Goal: Communication & Community: Answer question/provide support

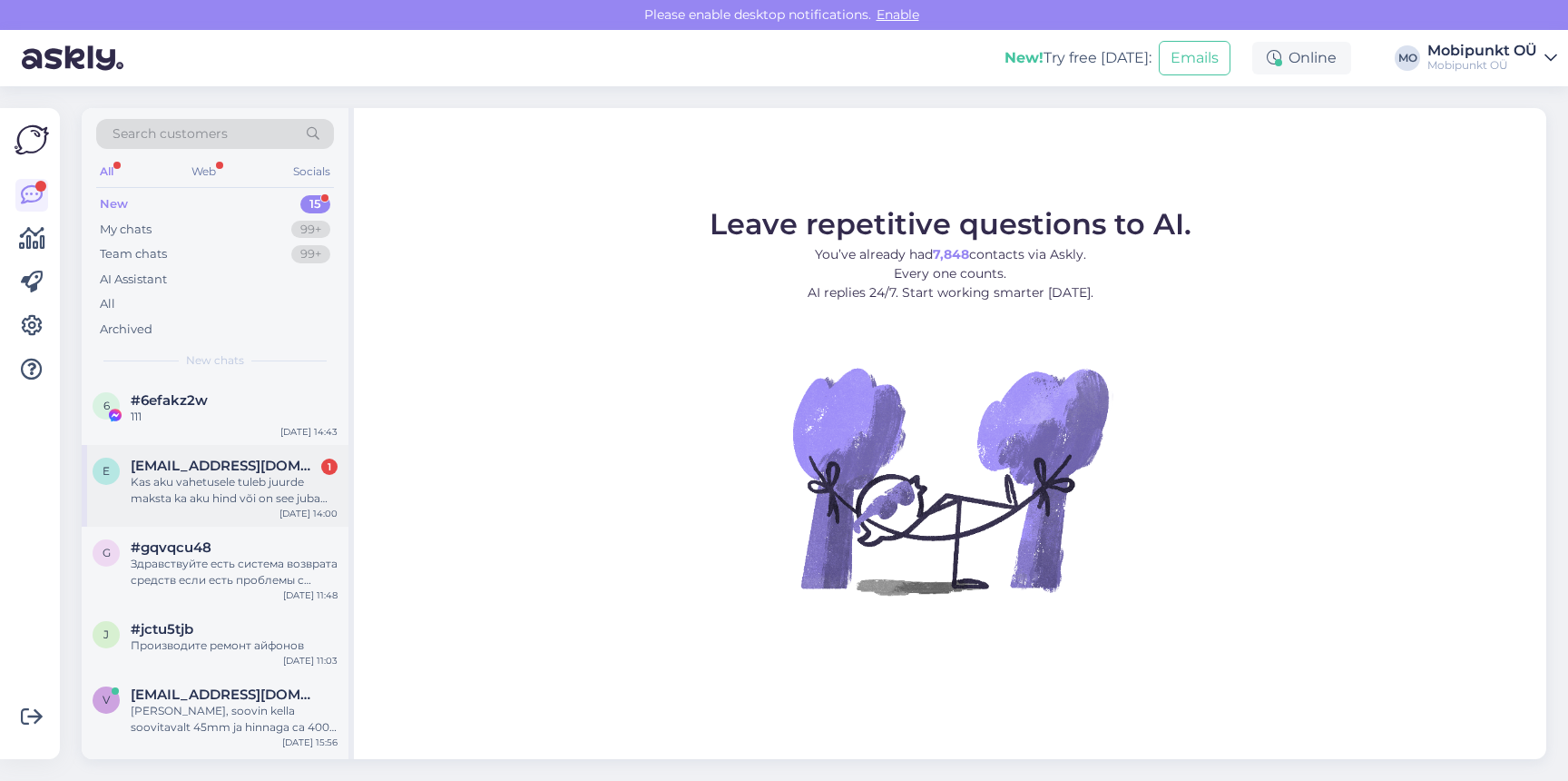
click at [217, 479] on div "Kas aku vahetusele tuleb juurde maksta ka aku hind või on see juba hinna sees?" at bounding box center [234, 490] width 207 height 32
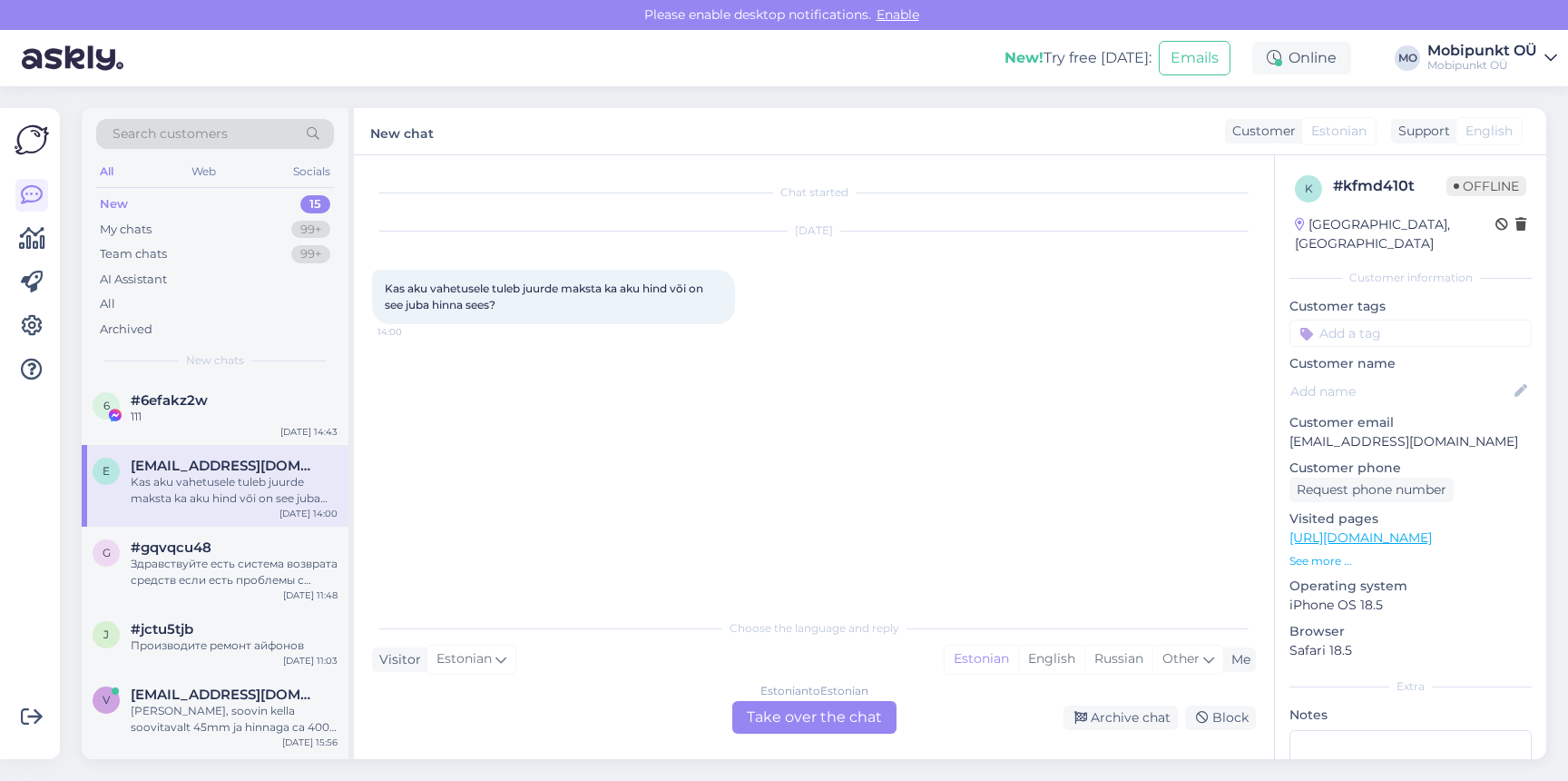
click at [841, 715] on div "Estonian to Estonian Take over the chat" at bounding box center [814, 716] width 164 height 32
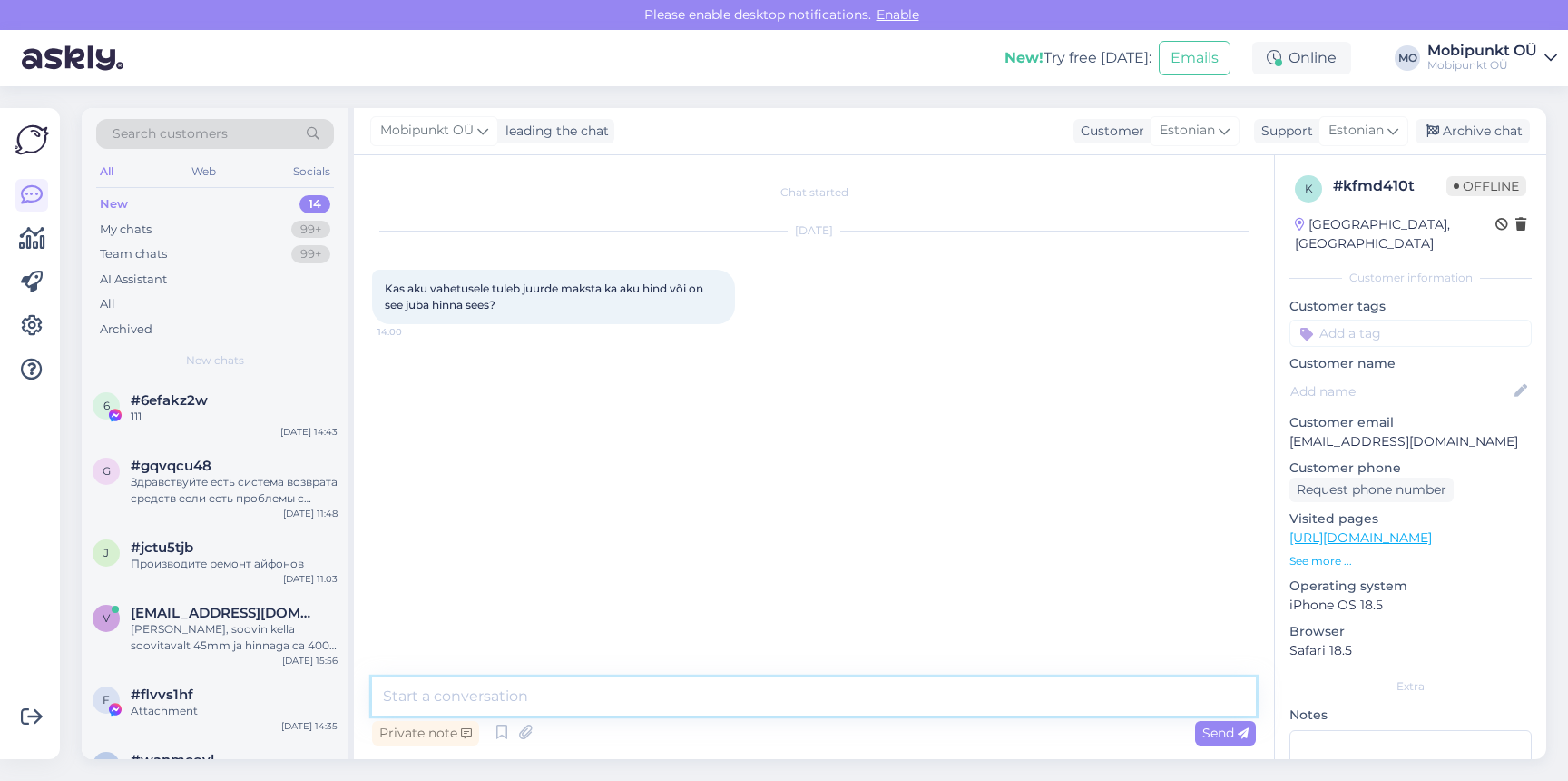
click at [752, 709] on textarea at bounding box center [814, 695] width 884 height 38
type textarea "Tere! Aku vahetuse hind sisaldab nii varuosa kui [PERSON_NAME]! :)"
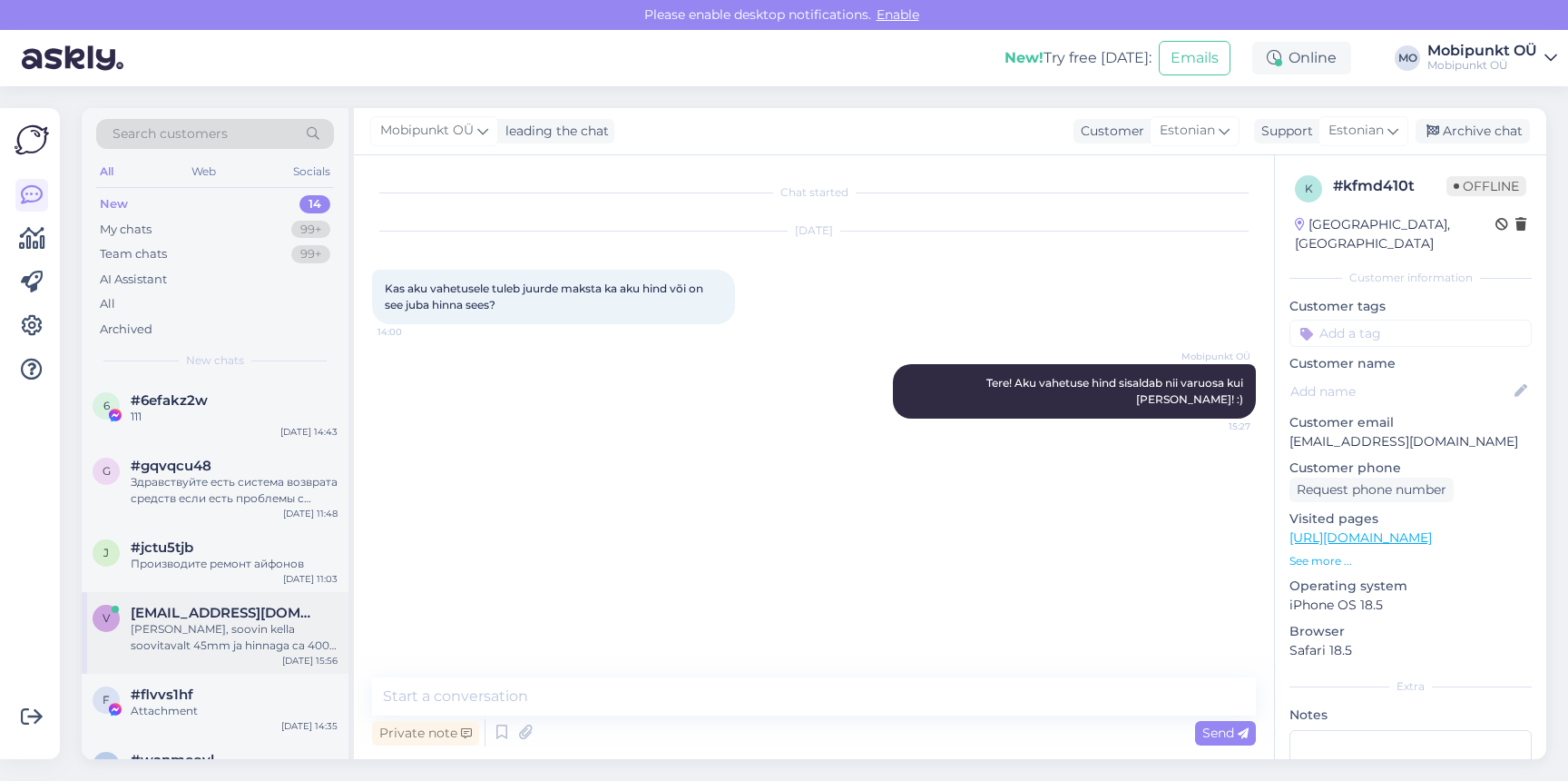
click at [181, 646] on div "[PERSON_NAME], soovin kella soovitavalt 45mm ja hinnaga ca 400 eur, et saan kel…" at bounding box center [234, 636] width 207 height 32
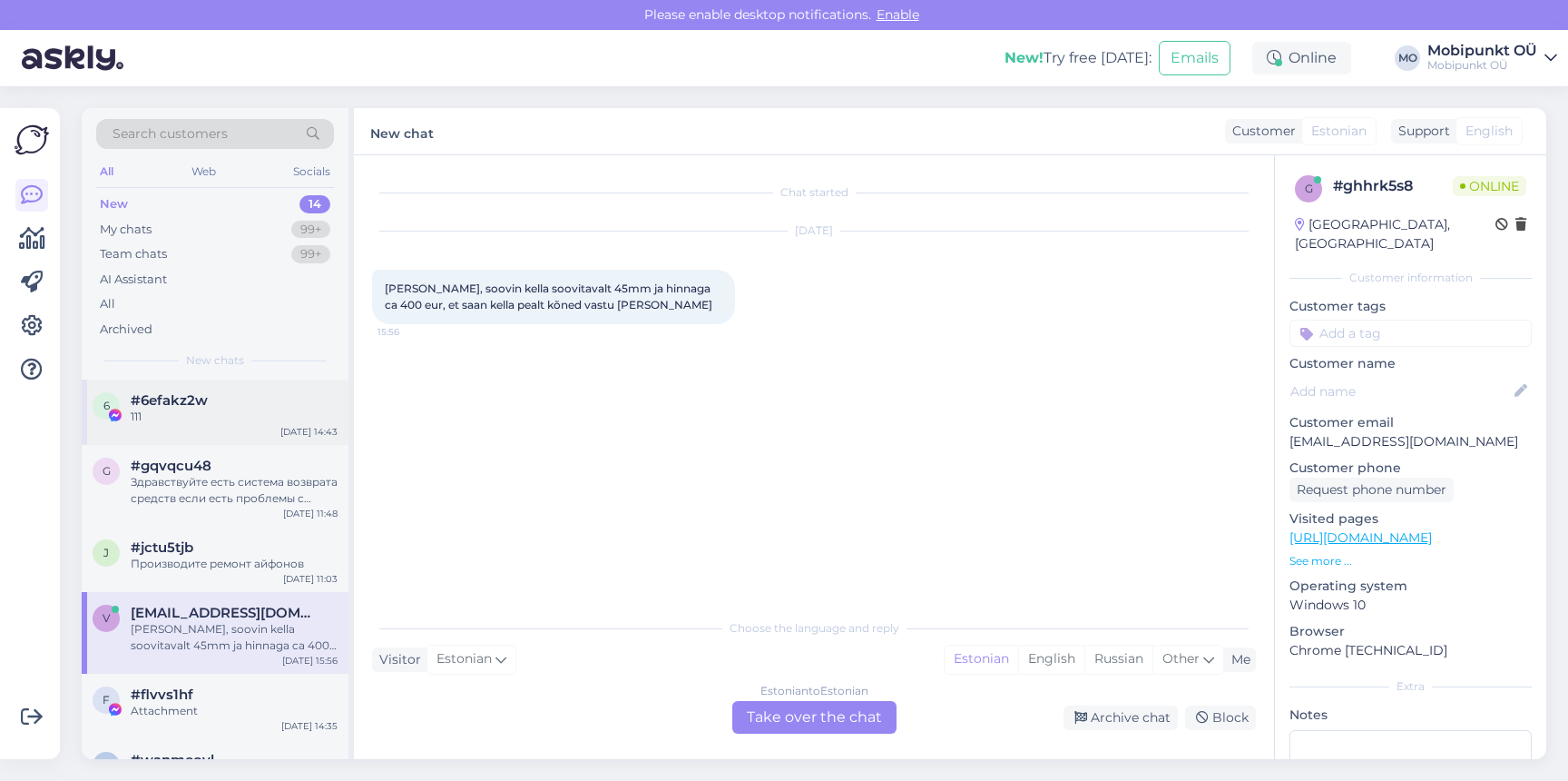
click at [189, 434] on div "6 #6efakz2w 111 [DATE] 14:43" at bounding box center [214, 412] width 267 height 65
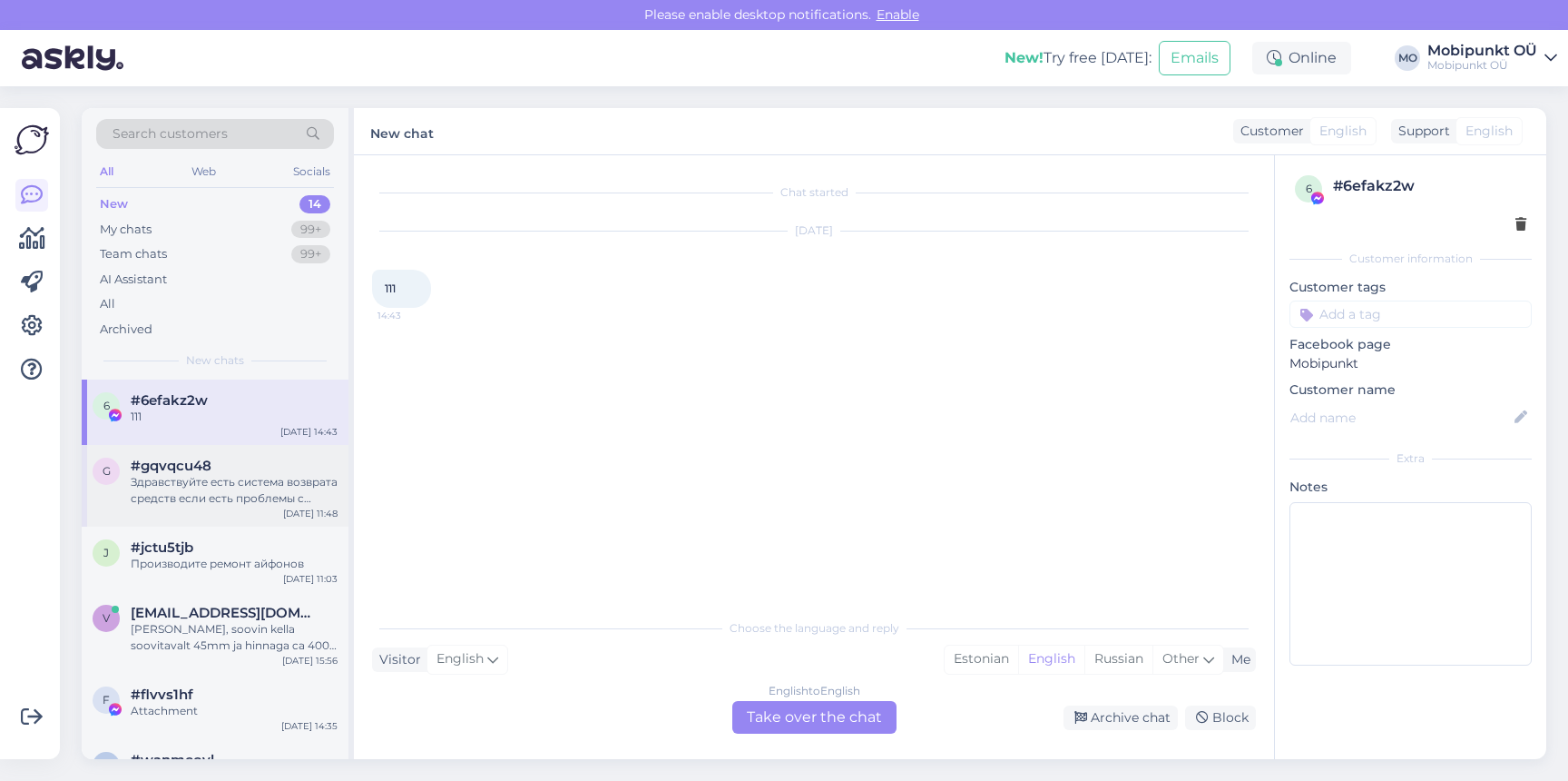
click at [203, 468] on span "#gqvqcu48" at bounding box center [171, 465] width 81 height 17
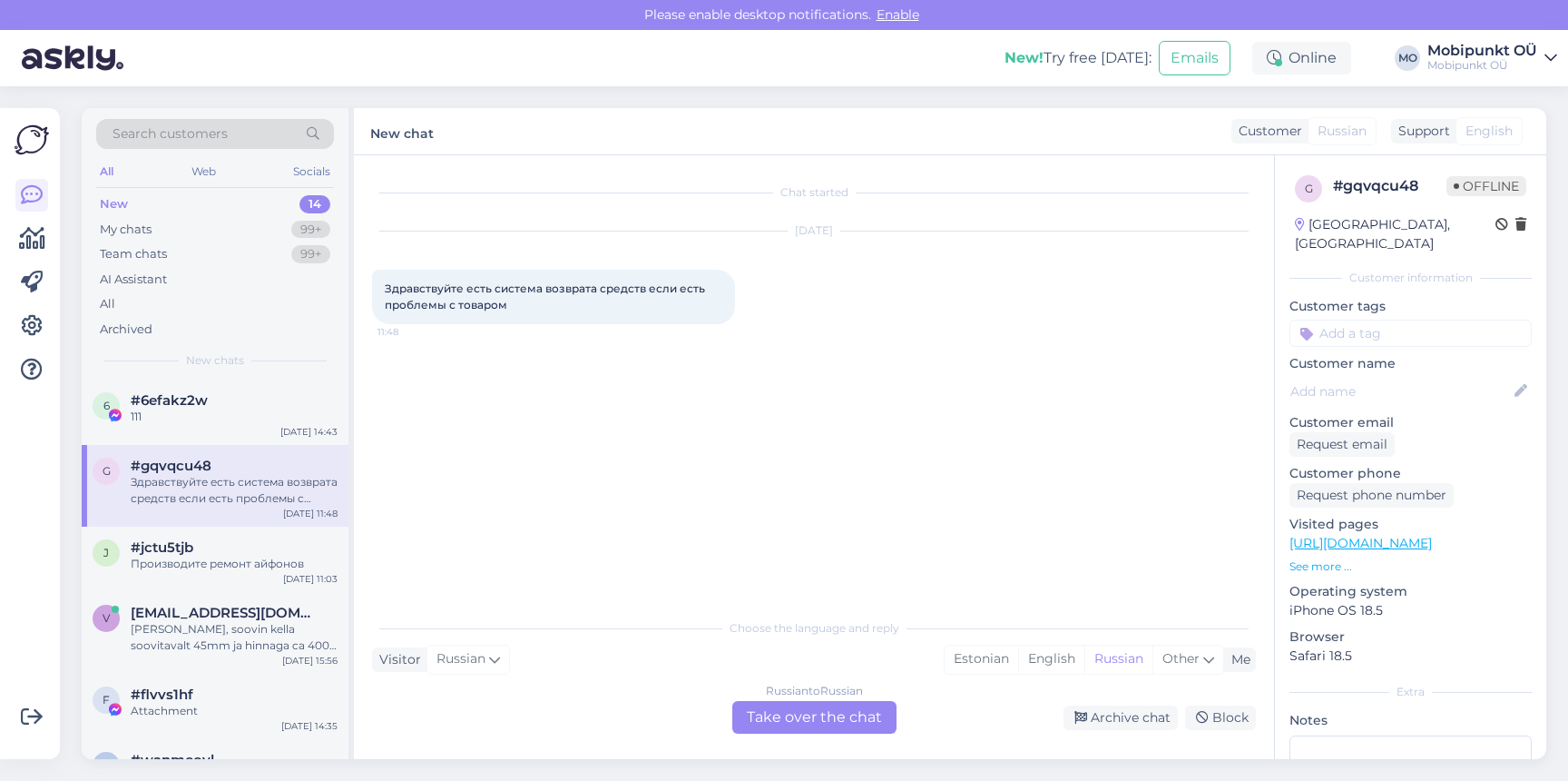
click at [206, 505] on div "Здравствуйте есть система возврата средств если есть проблемы с товаром" at bounding box center [234, 490] width 207 height 32
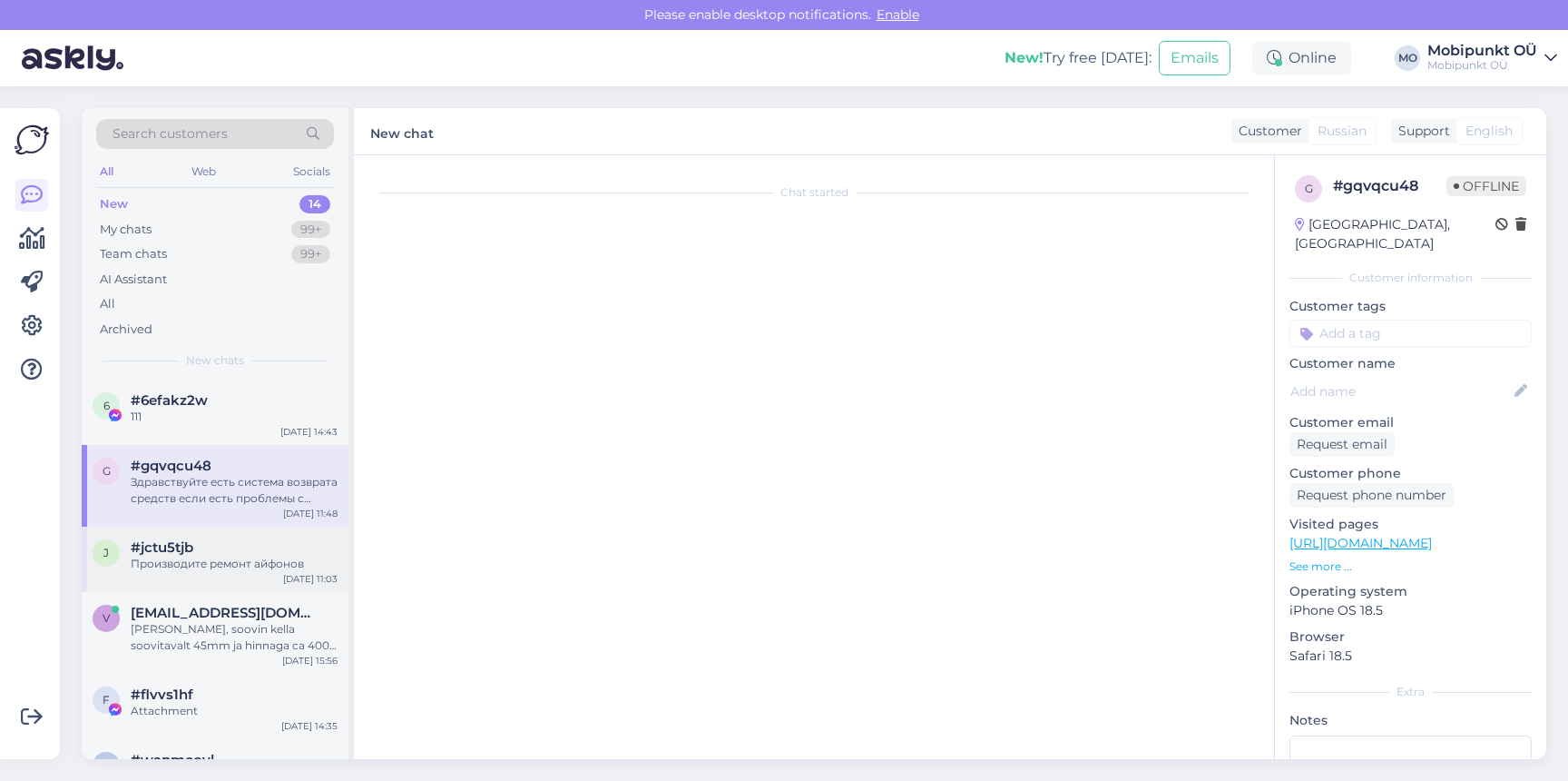
click at [195, 552] on div "#jctu5tjb" at bounding box center [234, 547] width 207 height 17
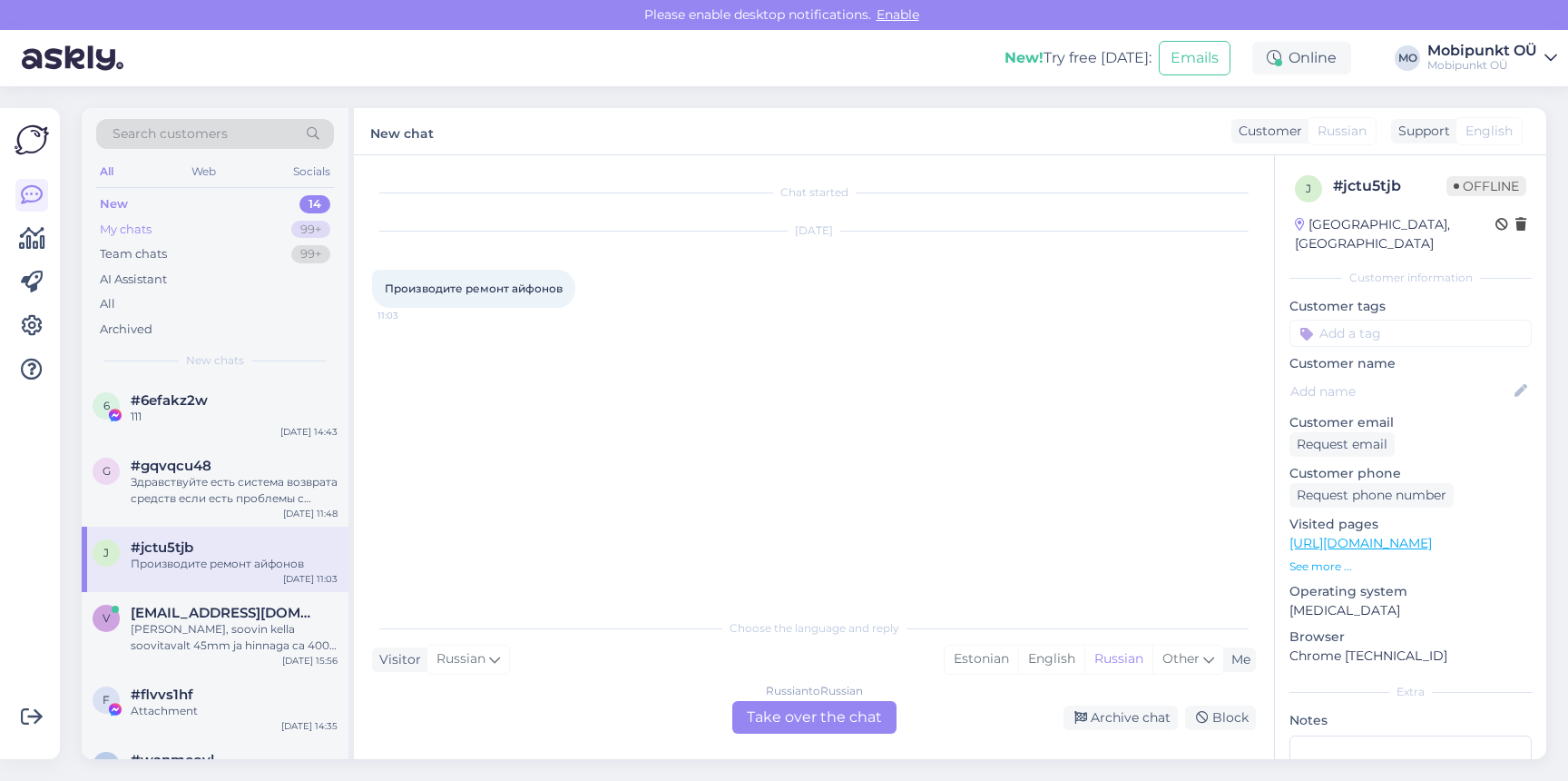
click at [206, 226] on div "My chats 99+" at bounding box center [215, 230] width 238 height 26
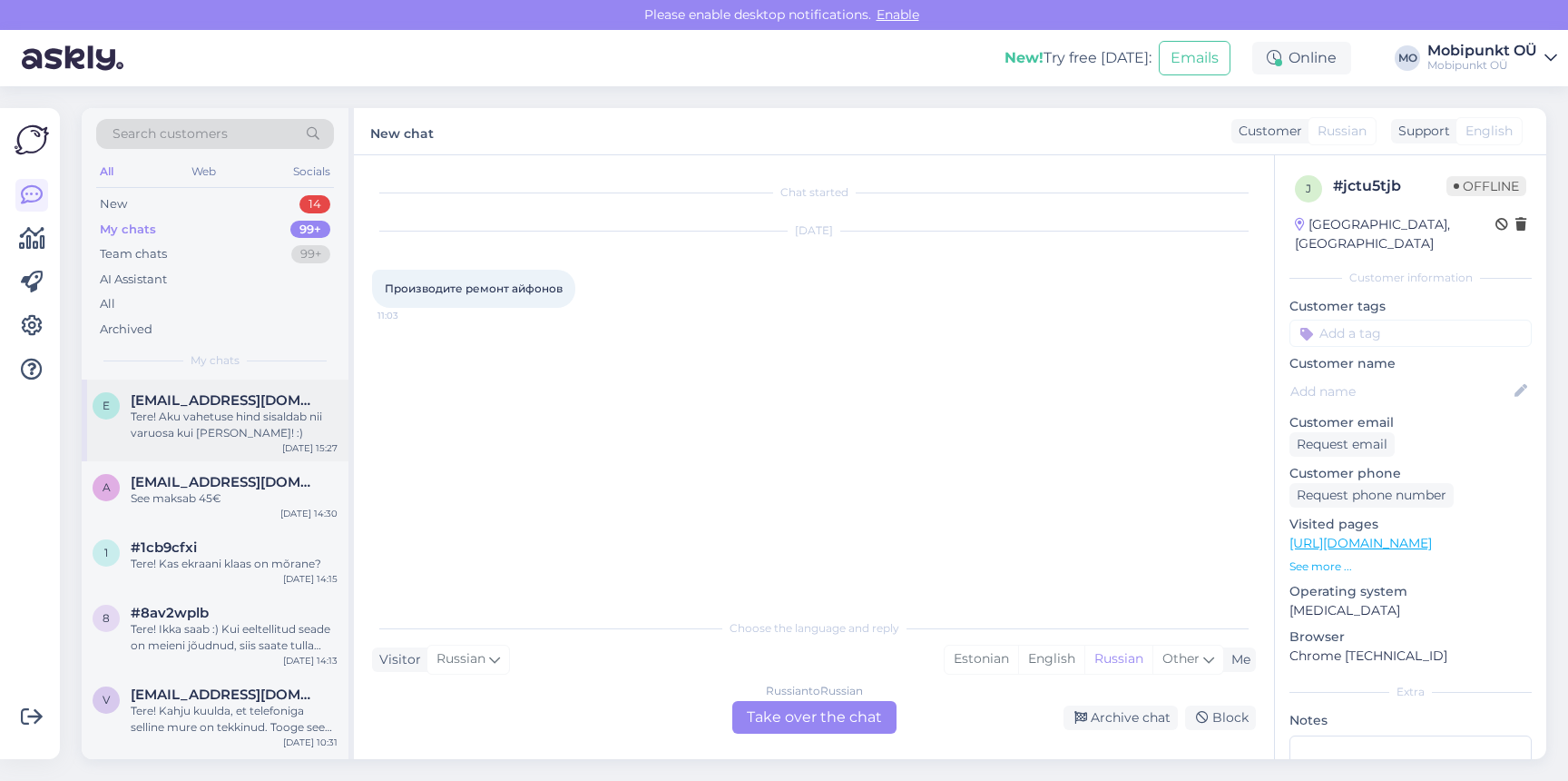
click at [198, 440] on div "Tere! Aku vahetuse hind sisaldab nii varuosa kui [PERSON_NAME]! :)" at bounding box center [234, 424] width 207 height 32
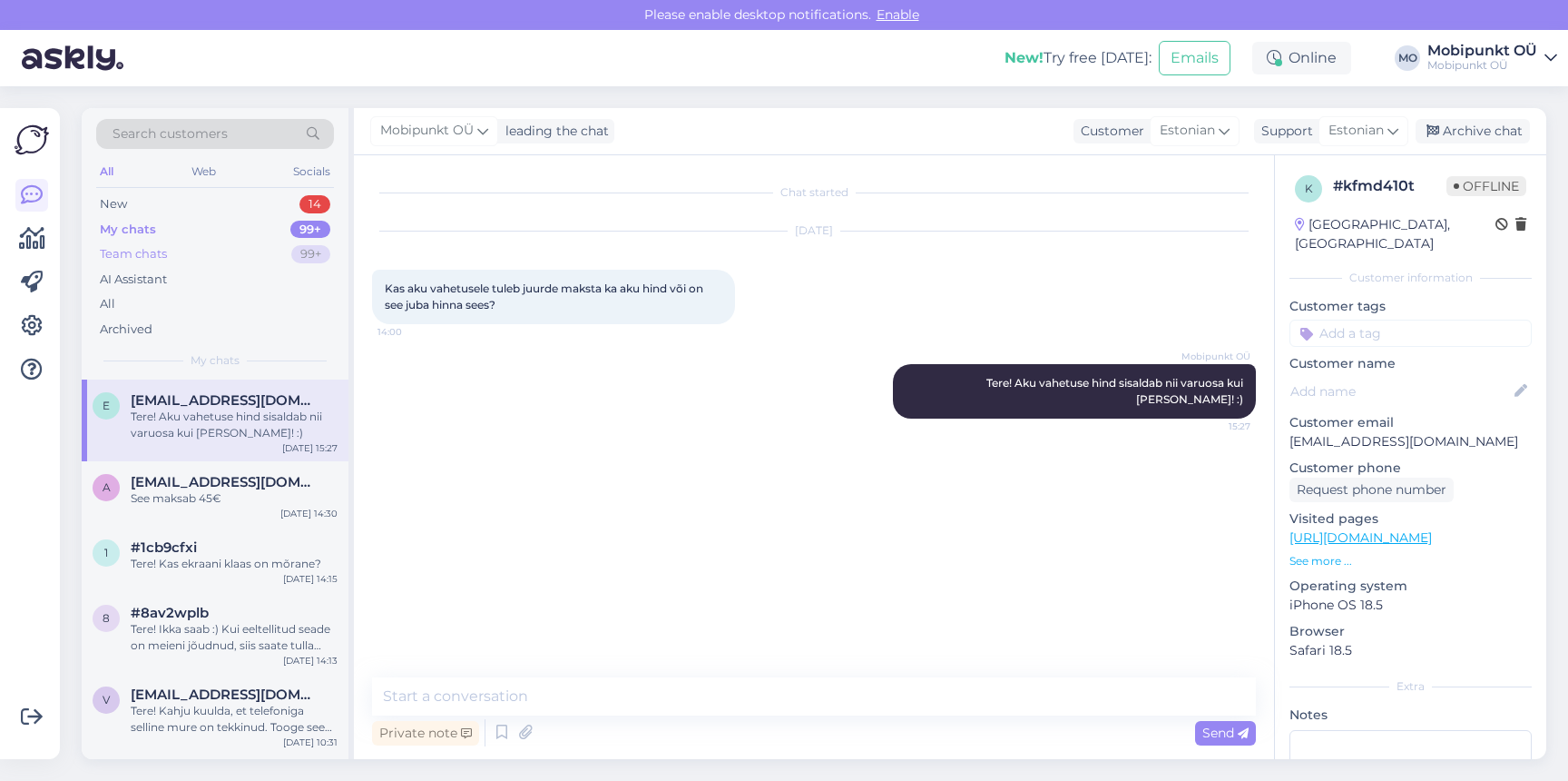
click at [194, 252] on div "Team chats 99+" at bounding box center [215, 254] width 238 height 26
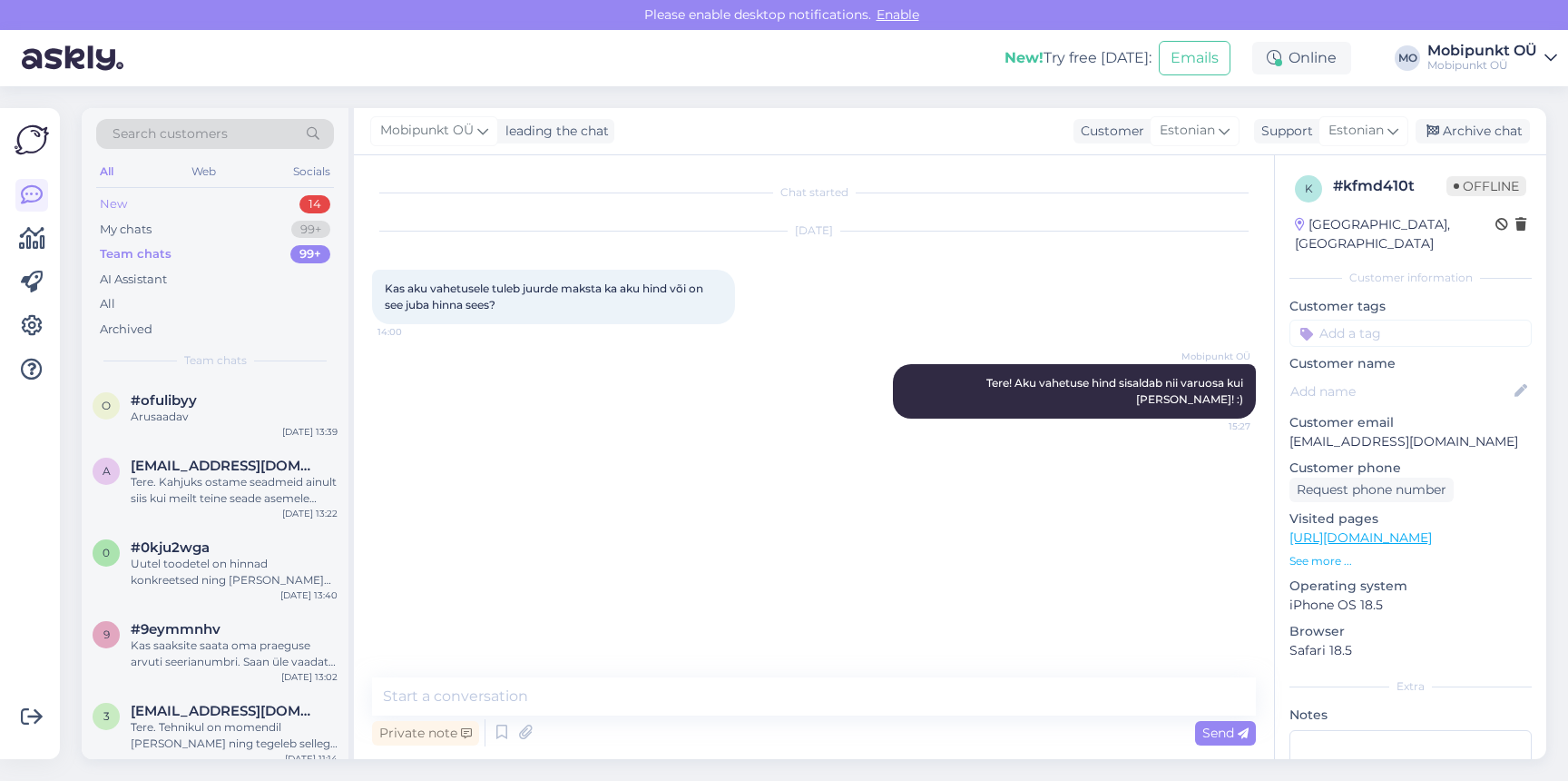
click at [144, 196] on div "New 14" at bounding box center [215, 205] width 238 height 26
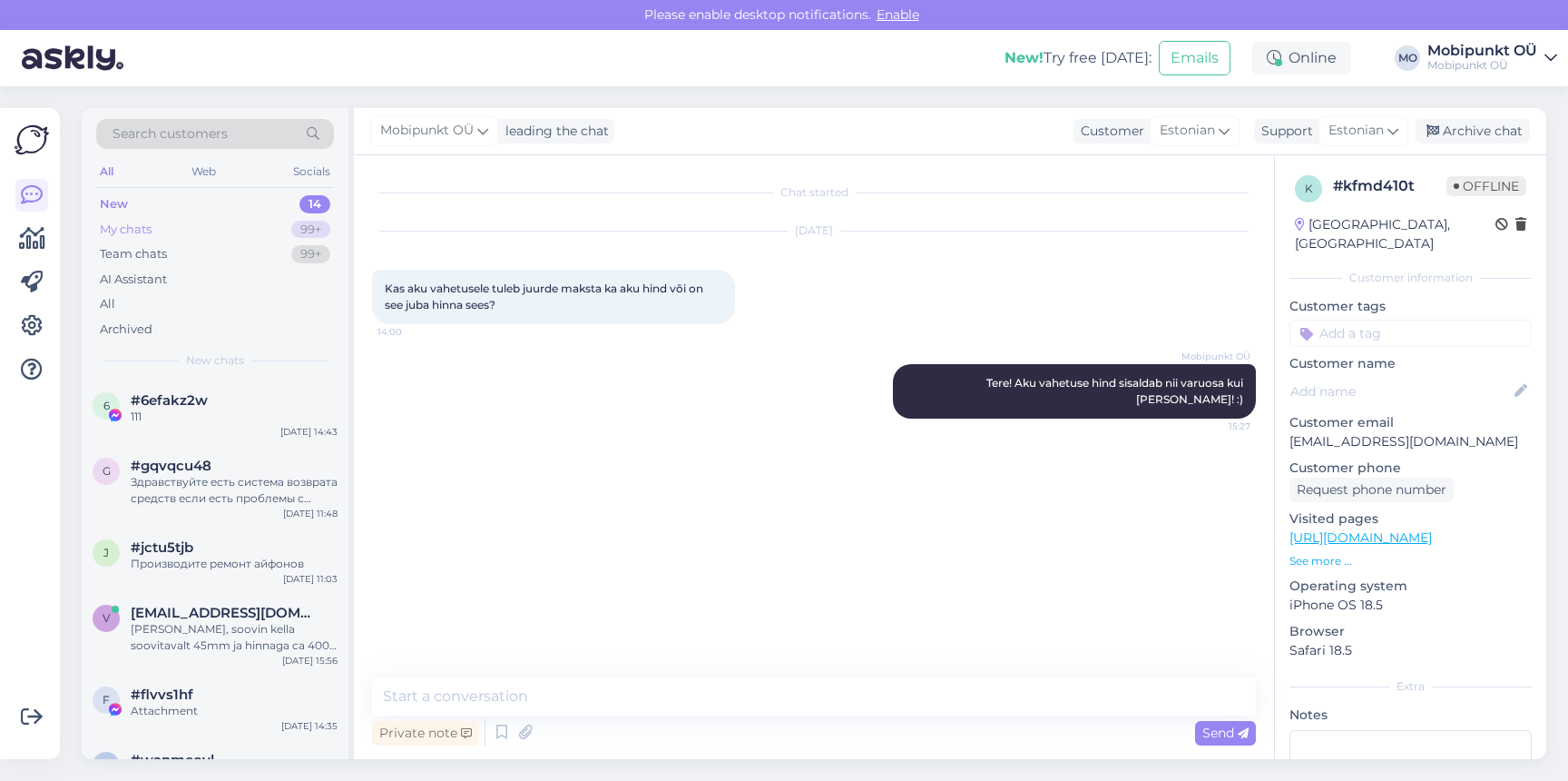
click at [136, 224] on div "My chats" at bounding box center [125, 229] width 52 height 18
